Goal: Download file/media

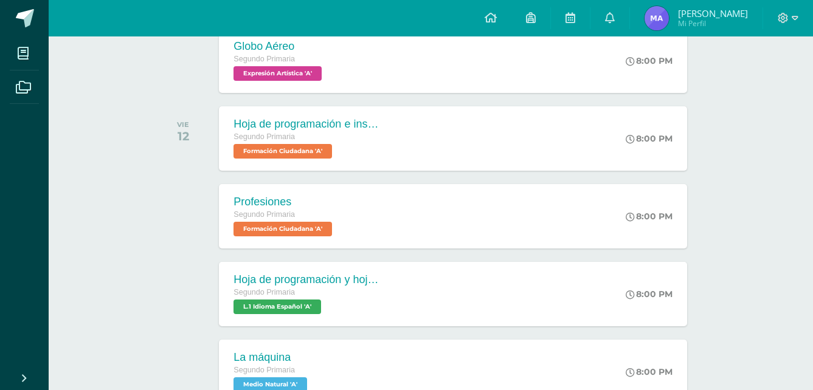
scroll to position [292, 0]
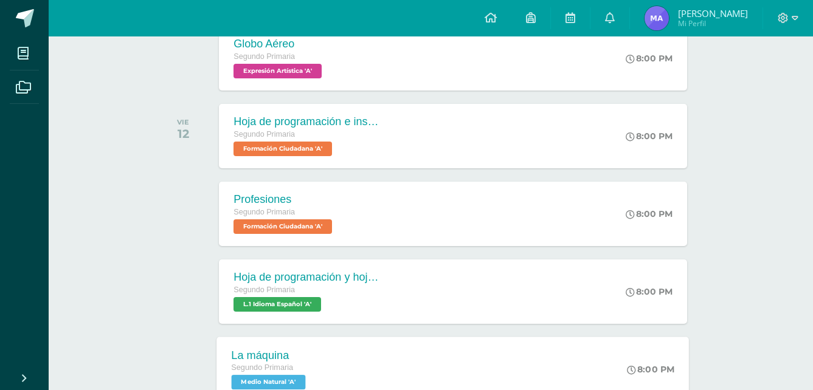
click at [415, 369] on div "La máquina Segundo Primaria Medio Natural 'A' 8:00 PM La máquina Medio Natural …" at bounding box center [453, 369] width 473 height 65
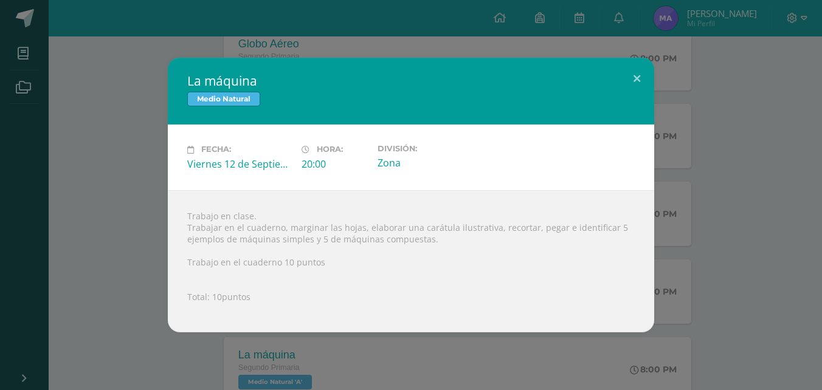
click at [709, 281] on div "La máquina Medio Natural Fecha: [DATE] Hora: 20:00 División: Zona" at bounding box center [411, 195] width 813 height 274
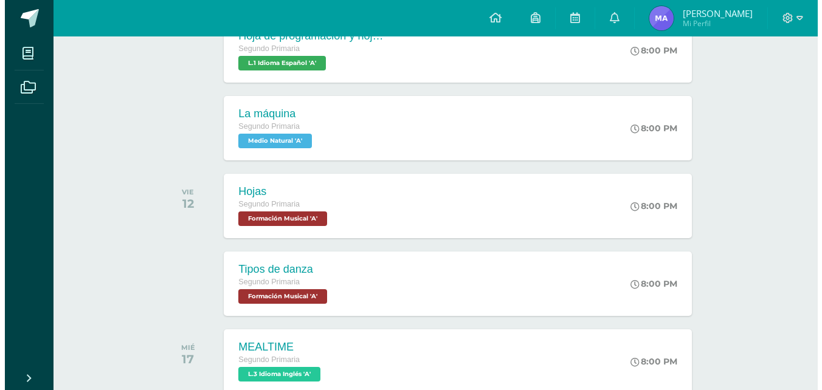
scroll to position [535, 0]
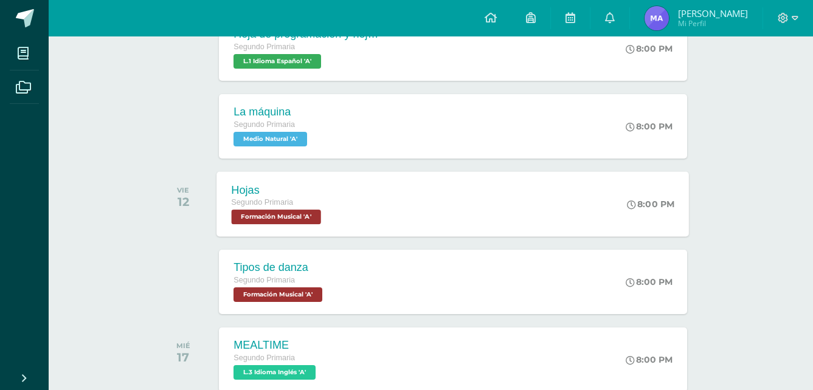
click at [409, 213] on div "Hojas Segundo Primaria Formación Musical 'A' 8:00 PM [GEOGRAPHIC_DATA] Formació…" at bounding box center [453, 204] width 473 height 65
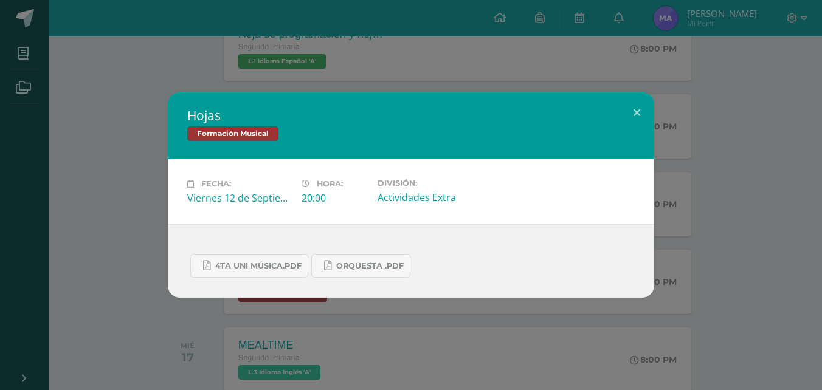
click at [760, 202] on div "Hojas Formación Musical Fecha: [DATE] Hora: 20:00 División:" at bounding box center [411, 195] width 813 height 206
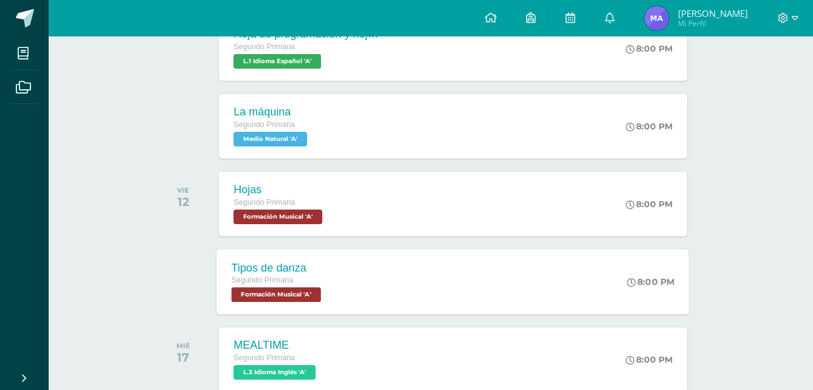
click at [293, 309] on div "Tipos de danza Segundo Primaria Formación Musical 'A'" at bounding box center [278, 281] width 122 height 65
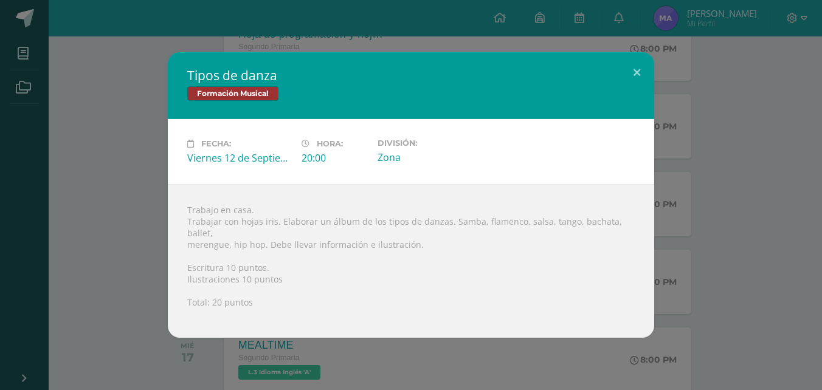
click at [744, 215] on div "Tipos [PERSON_NAME] Formación Musical Fecha: [DATE] Hora: 20:00 División:" at bounding box center [411, 195] width 813 height 286
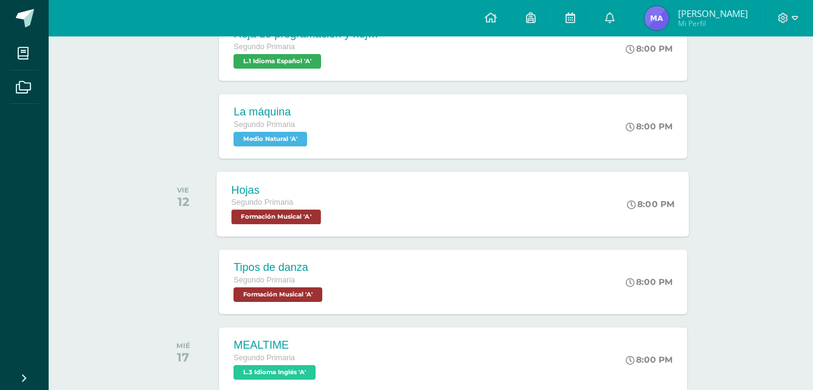
click at [631, 200] on icon at bounding box center [632, 204] width 9 height 9
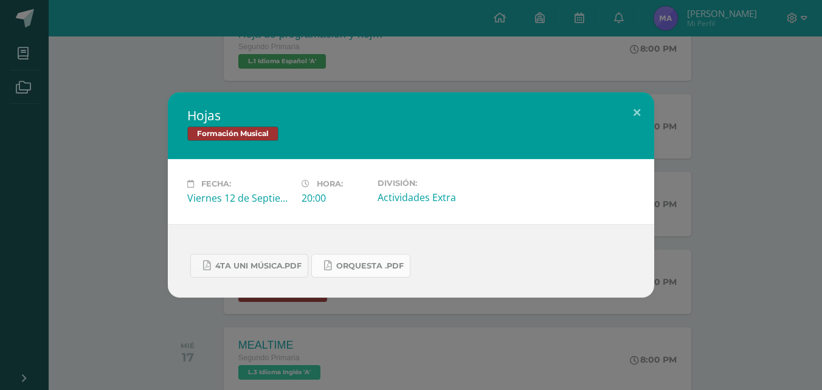
click at [333, 265] on link "orquesta .pdf" at bounding box center [360, 266] width 99 height 24
click at [249, 270] on span "4ta uni Música.pdf" at bounding box center [258, 267] width 86 height 10
click at [764, 244] on div "Hojas Formación Musical Fecha: [DATE] Hora: 20:00 División:" at bounding box center [411, 195] width 813 height 206
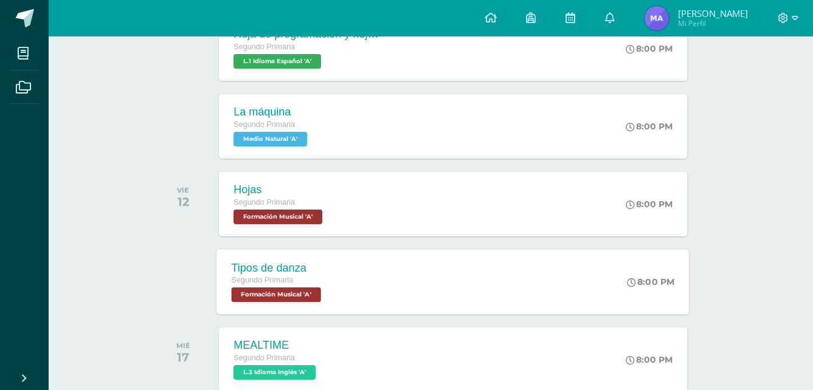
click at [508, 282] on div "Tipos de danza Segundo Primaria Formación Musical 'A' 8:00 PM Tipos de danza Fo…" at bounding box center [453, 281] width 473 height 65
